Goal: Transaction & Acquisition: Purchase product/service

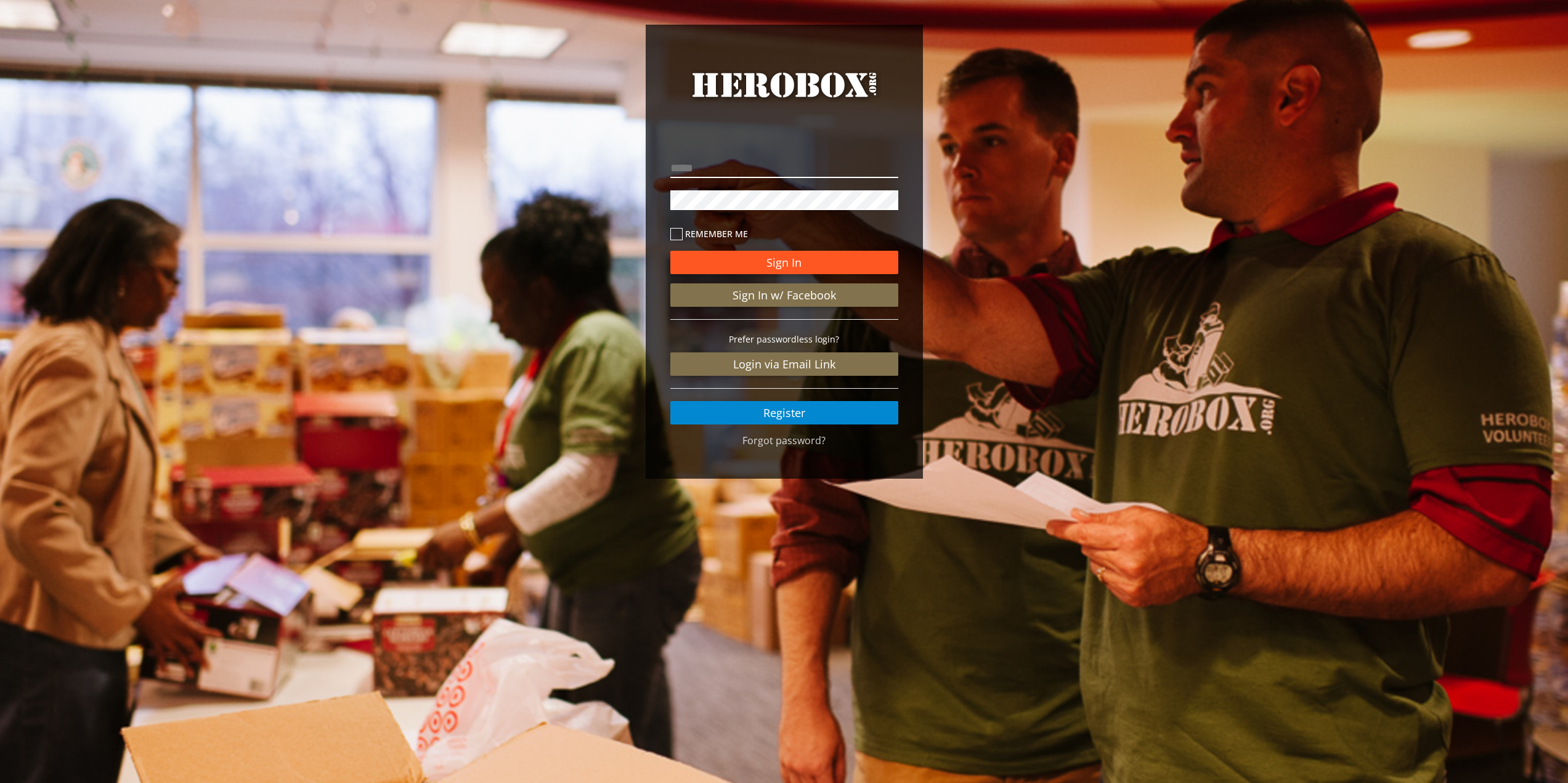
type input "**********"
click at [793, 258] on button "Sign In" at bounding box center [784, 262] width 228 height 23
click at [678, 226] on div "Sign In Sign In w/ Facebook Prefer passwordless login? Login via Email Link Reg…" at bounding box center [784, 322] width 228 height 206
click at [674, 232] on icon at bounding box center [676, 233] width 12 height 12
click at [699, 254] on button "Sign In" at bounding box center [784, 262] width 228 height 23
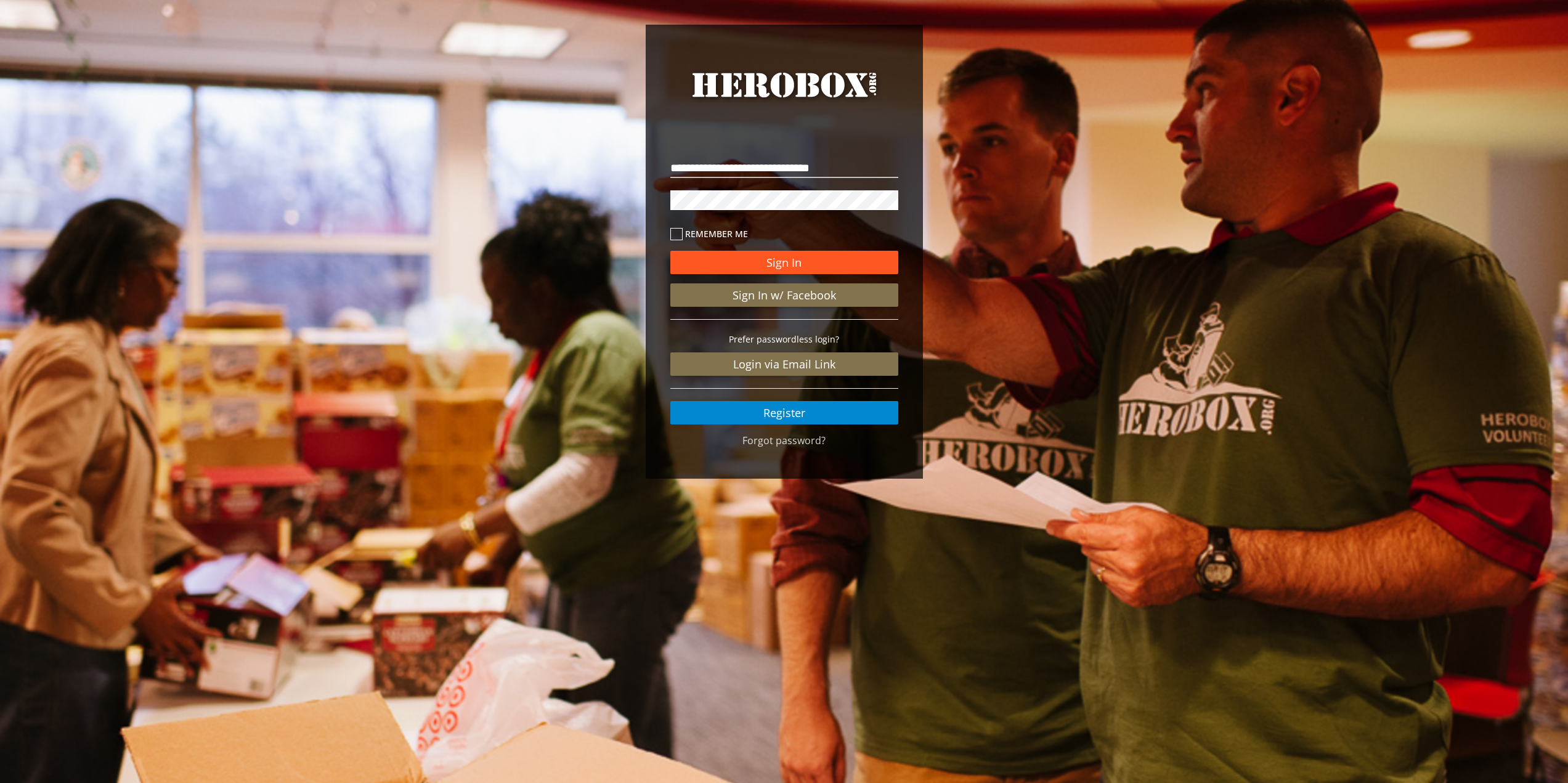
click at [787, 258] on button "Sign In" at bounding box center [784, 262] width 228 height 23
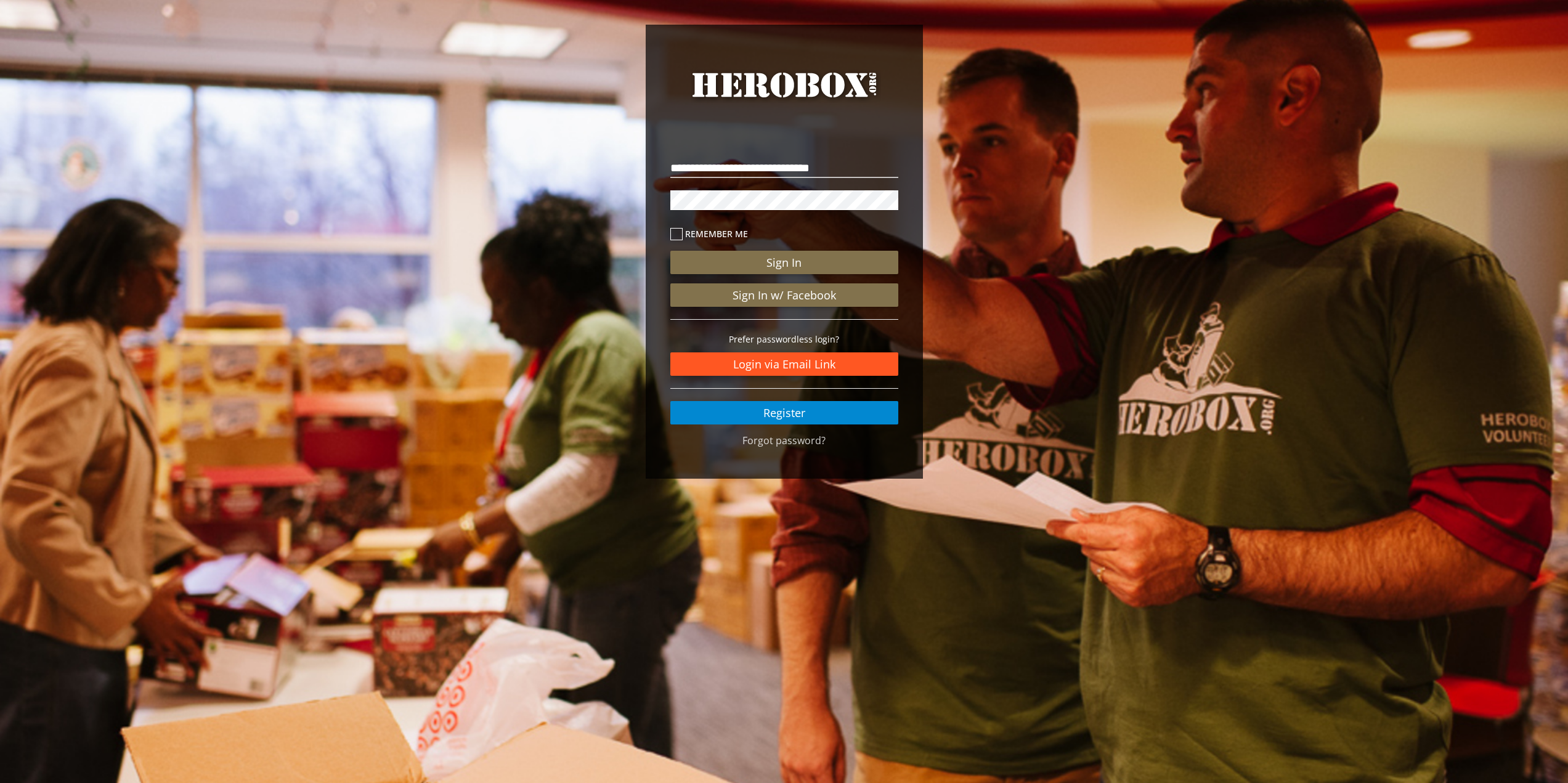
click at [727, 355] on link "Login via Email Link" at bounding box center [784, 364] width 228 height 23
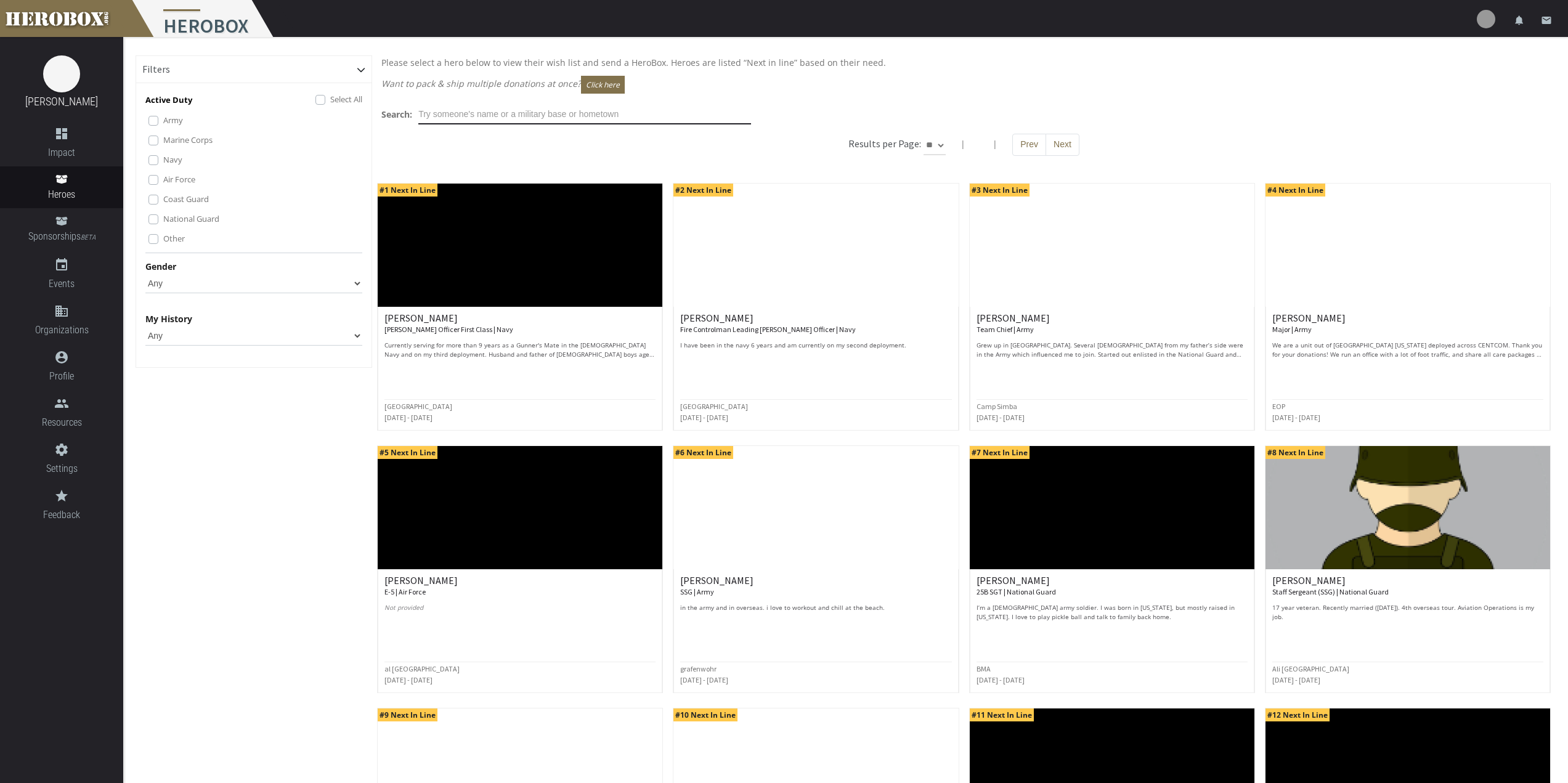
click at [578, 106] on input "text" at bounding box center [584, 114] width 332 height 20
click at [577, 110] on input "text" at bounding box center [584, 114] width 332 height 20
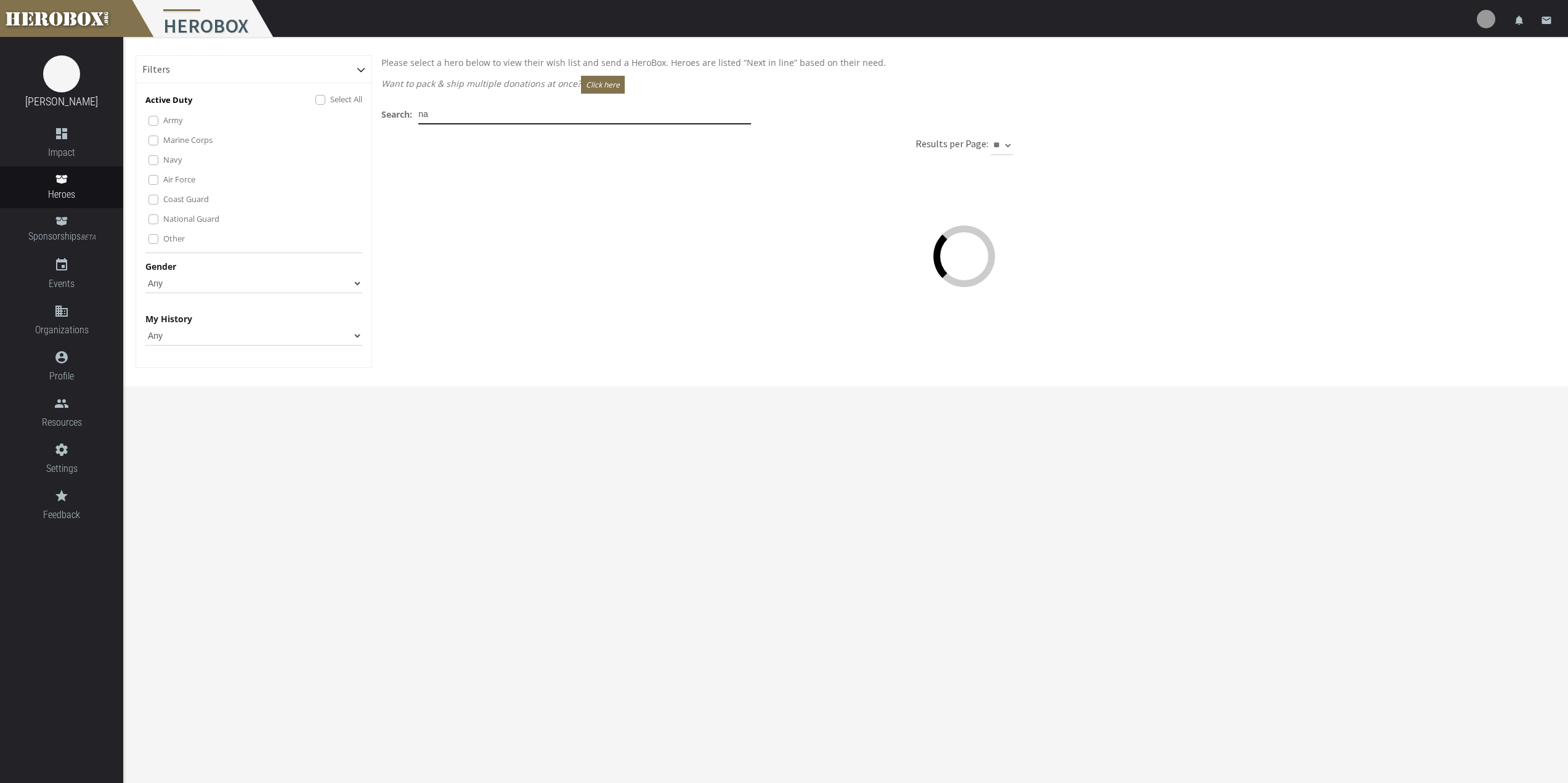
type input "n"
type input "l"
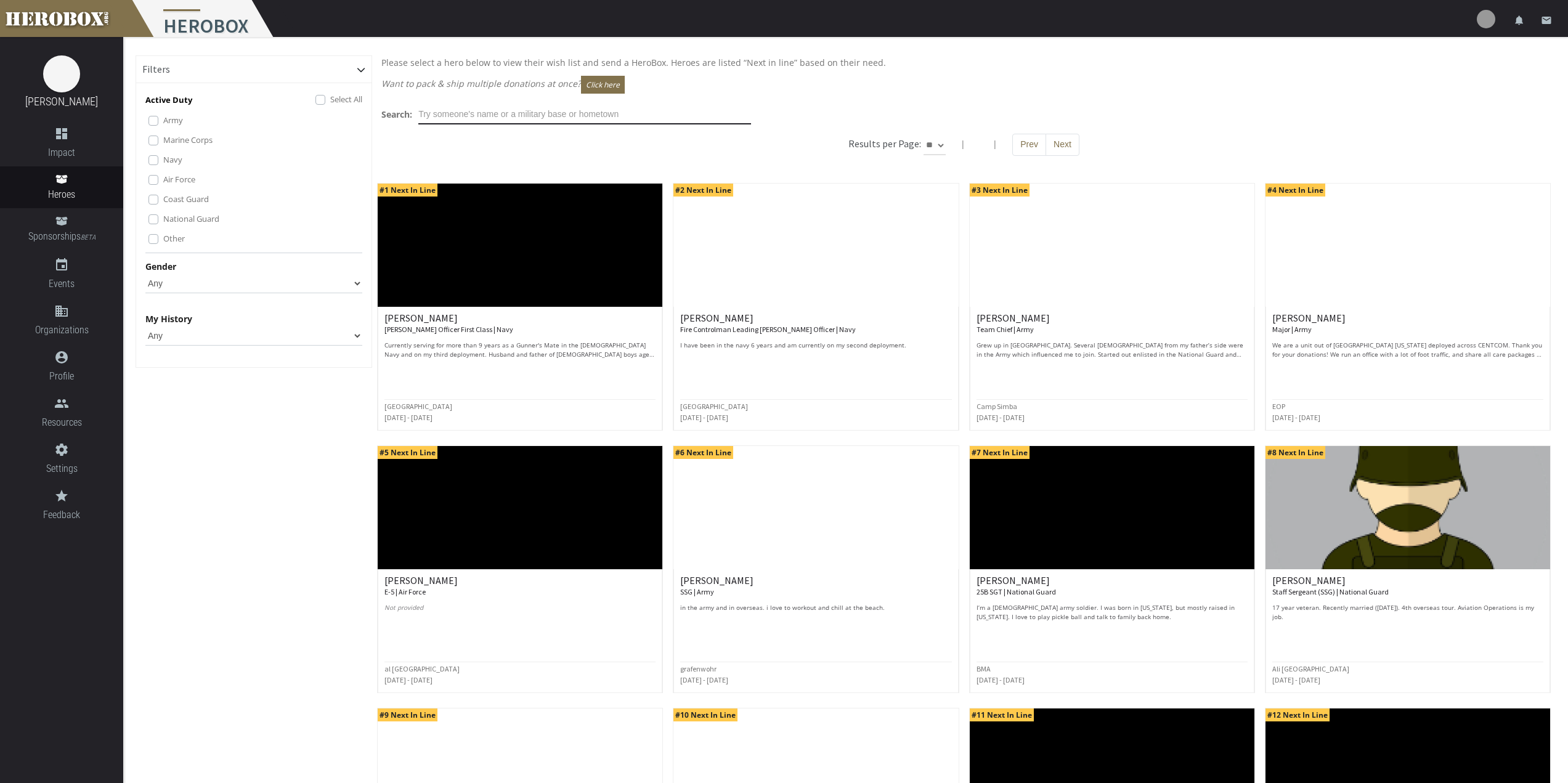
type input "b"
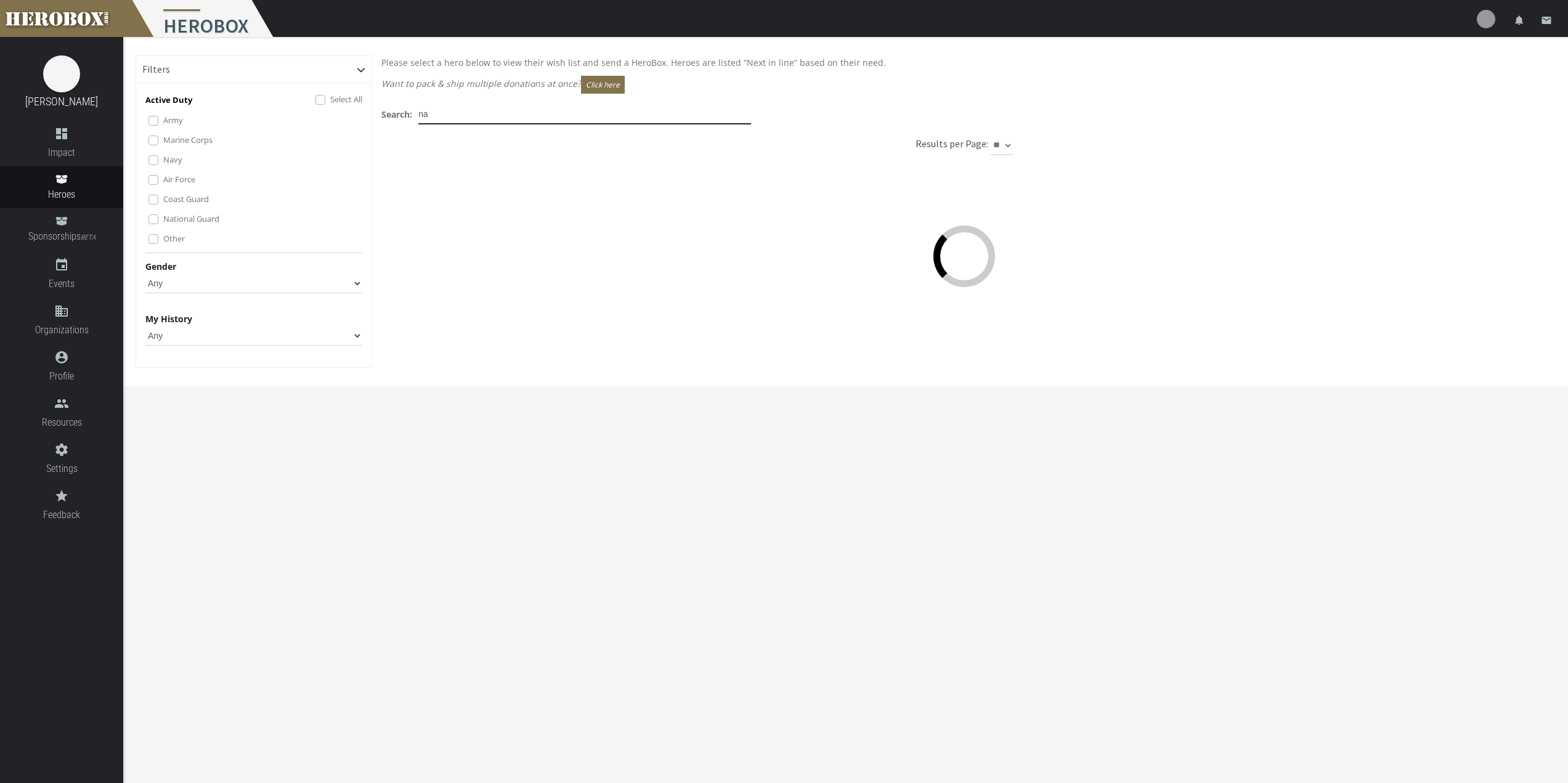
type input "n"
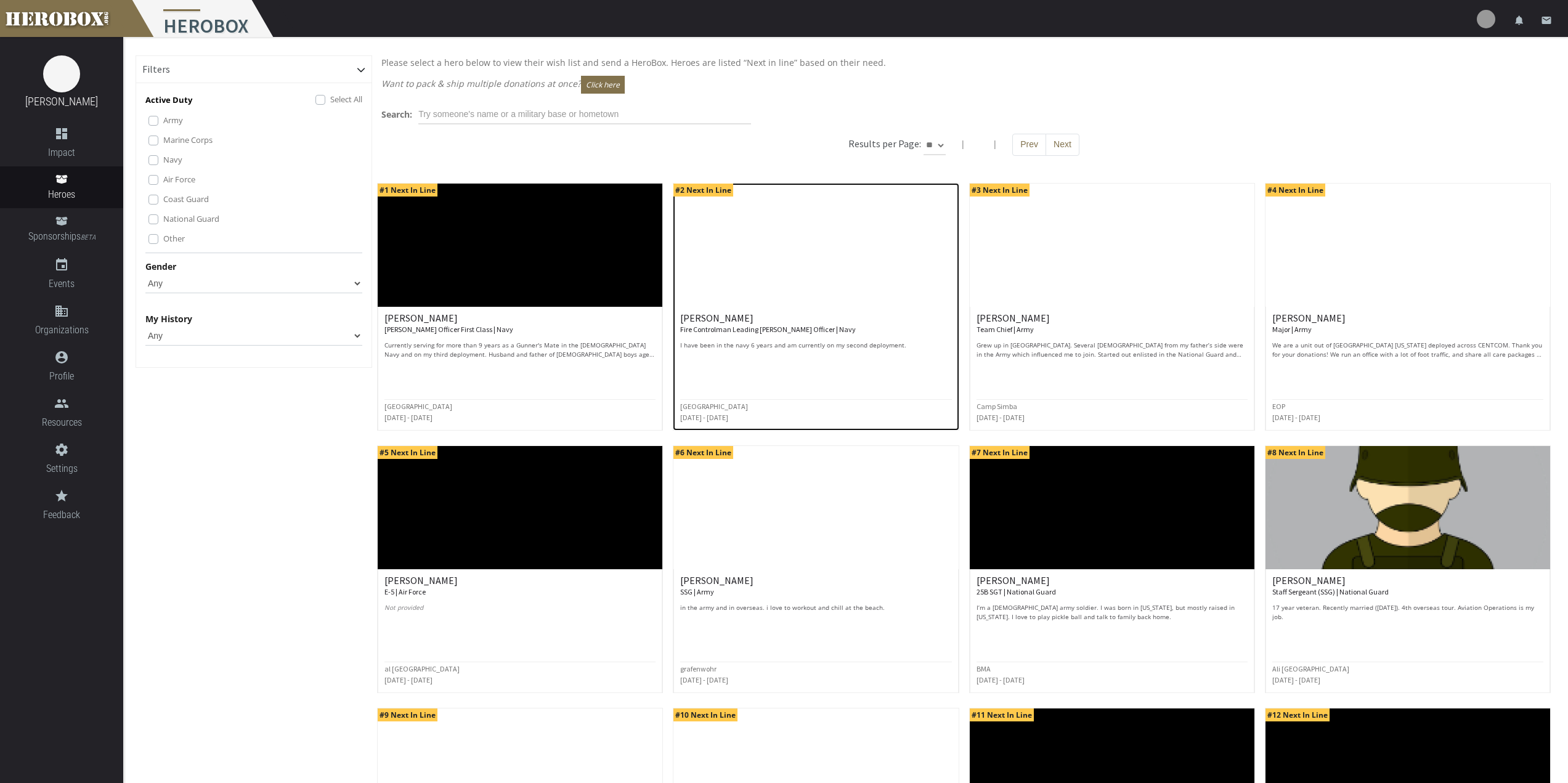
click at [863, 315] on h6 "[PERSON_NAME] Fire Controlman Leading [PERSON_NAME] Officer | Navy" at bounding box center [816, 324] width 271 height 21
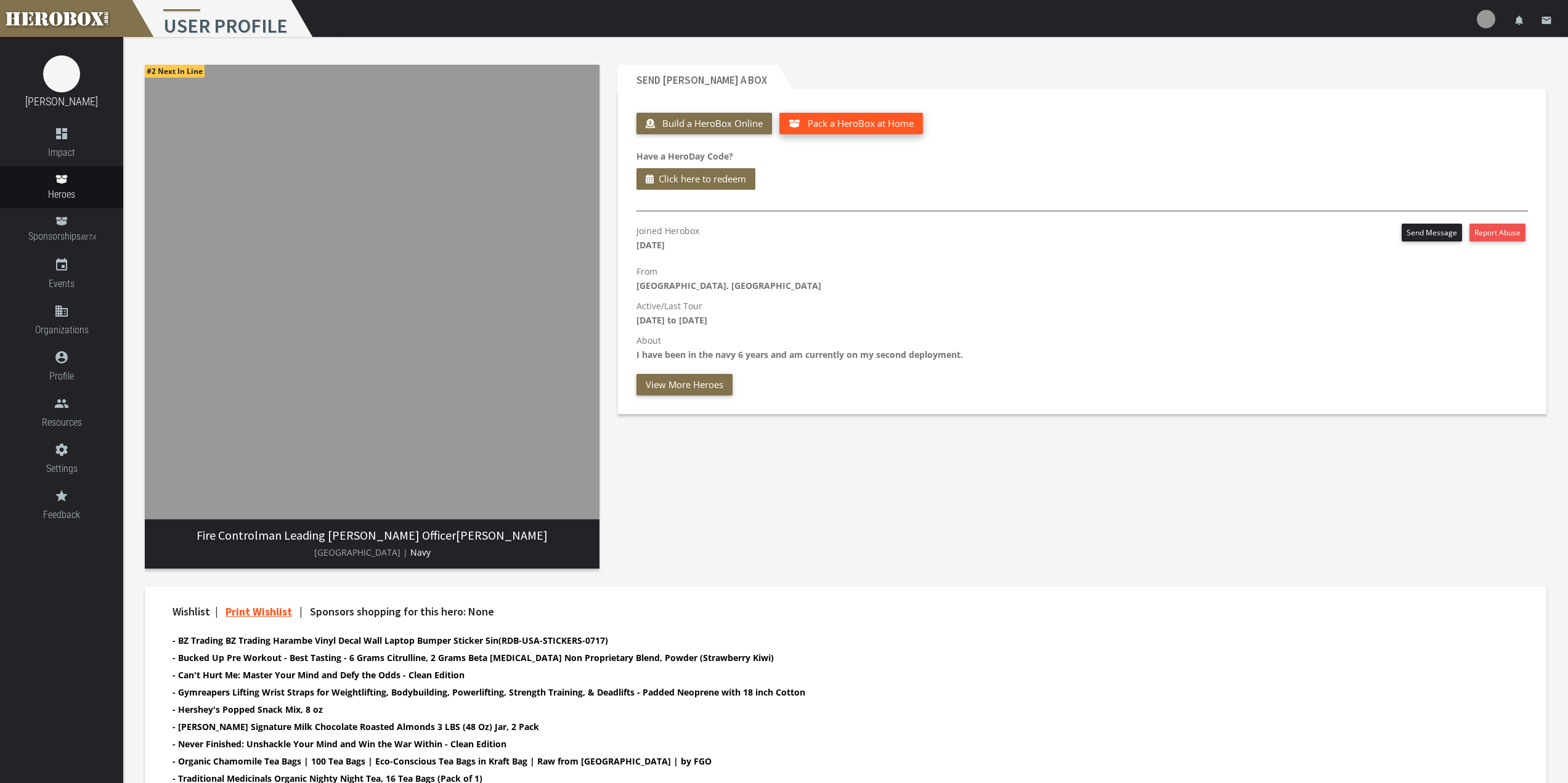
click at [856, 130] on button "Pack a HeroBox at Home" at bounding box center [850, 123] width 143 height 21
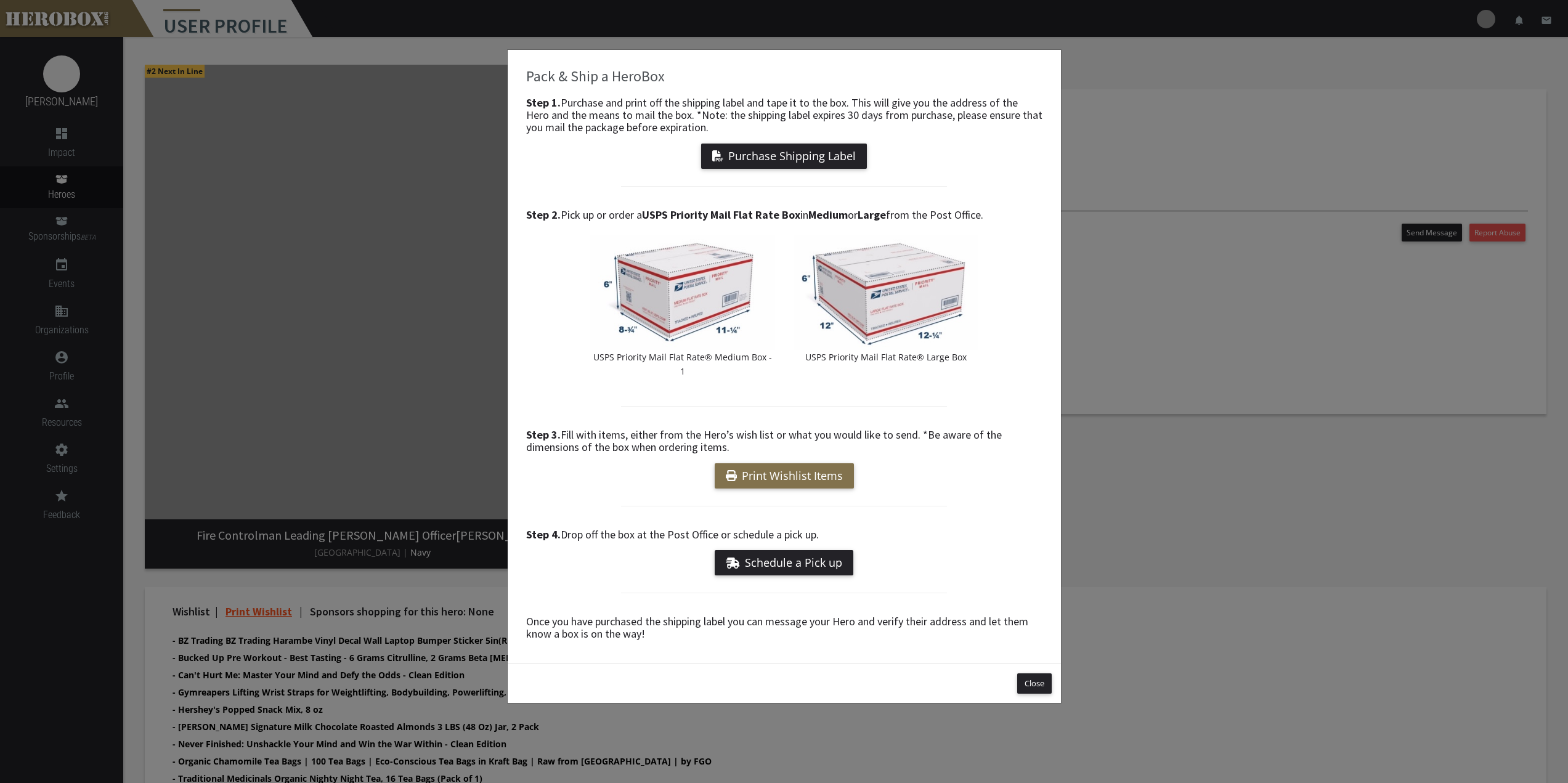
click at [1279, 577] on div "Pack & Ship a HeroBox Step 1. Purchase and print off the shipping label and tap…" at bounding box center [784, 391] width 1568 height 783
